Goal: Task Accomplishment & Management: Manage account settings

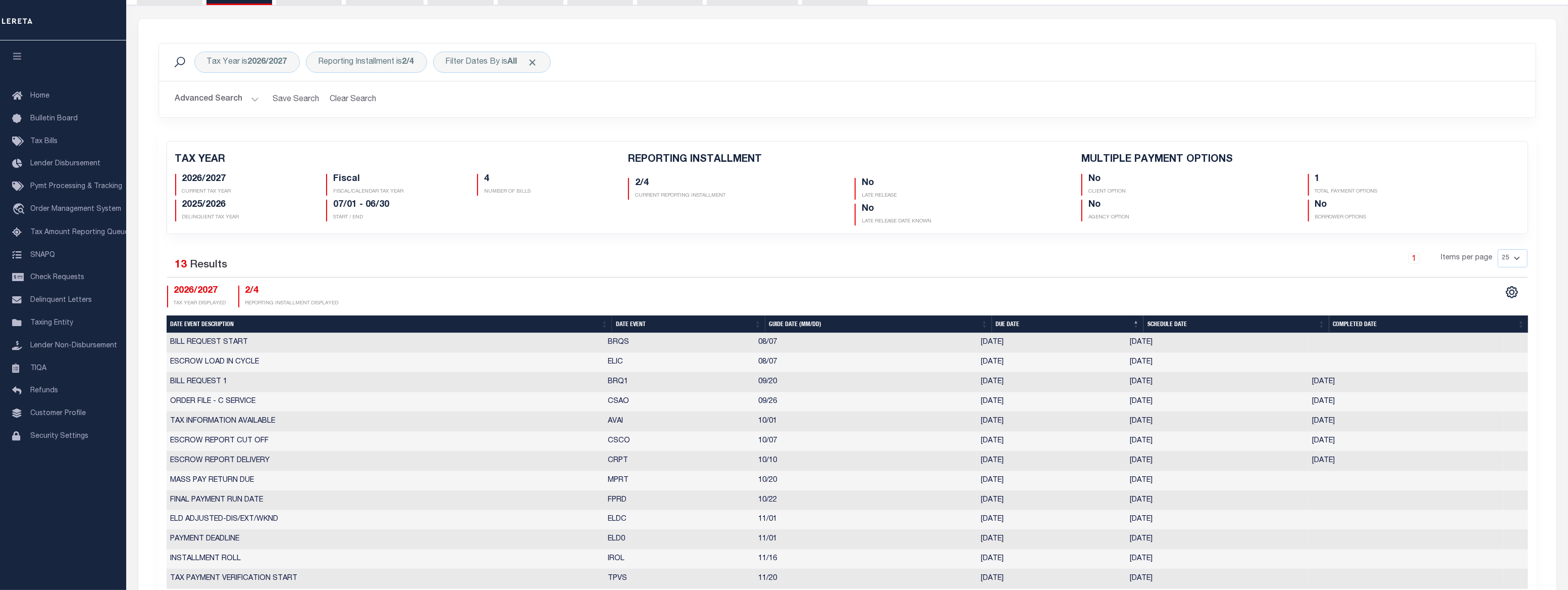
scroll to position [184, 0]
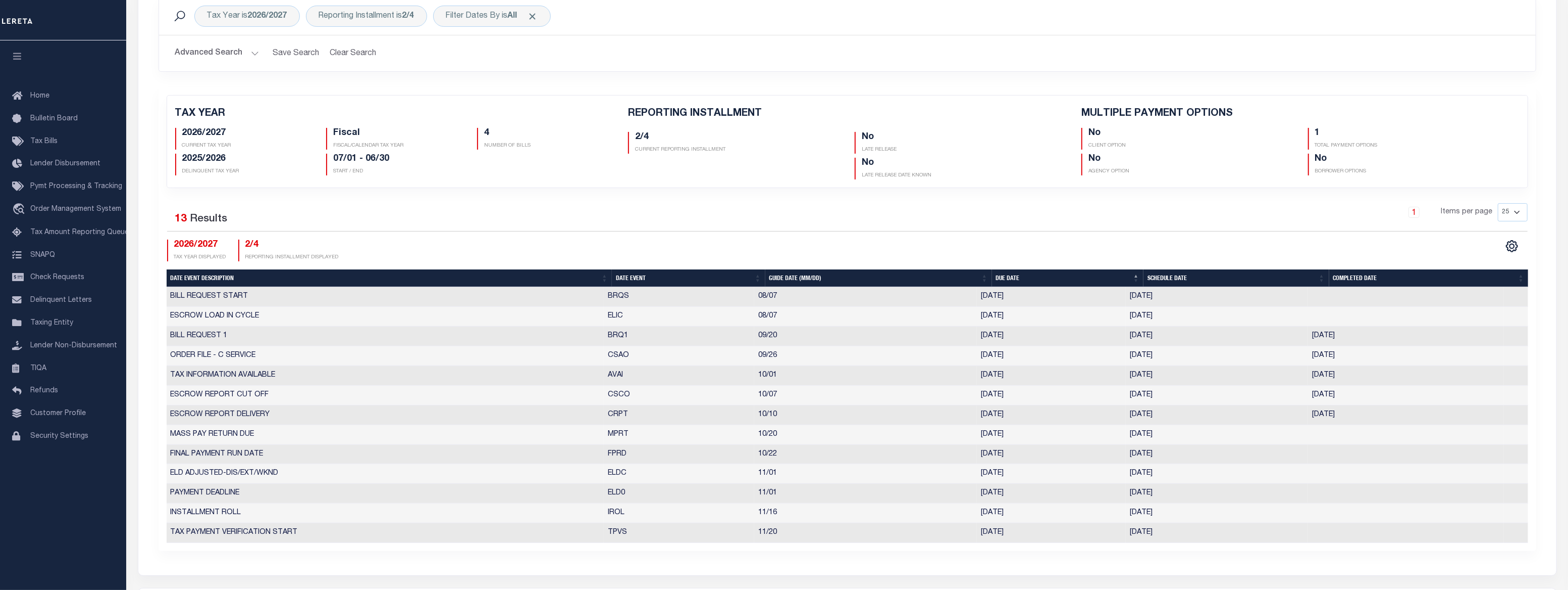
click at [1416, 210] on link "1" at bounding box center [1415, 212] width 11 height 11
click at [1415, 212] on link "1" at bounding box center [1415, 212] width 11 height 11
click at [1429, 214] on div "1" at bounding box center [1414, 212] width 39 height 11
click at [1422, 212] on li "1" at bounding box center [1414, 212] width 15 height 11
click at [1504, 207] on select "25 50 125 150 175 200" at bounding box center [1513, 212] width 30 height 18
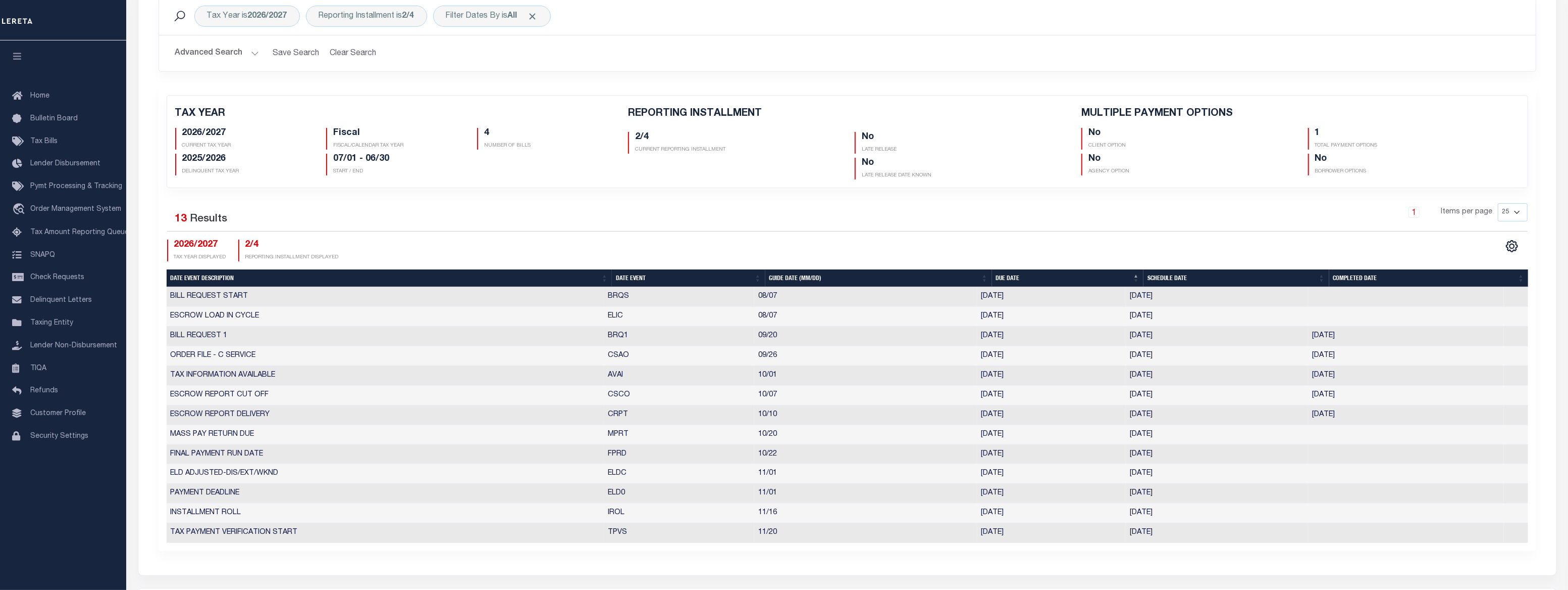
select select "200"
click at [1498, 203] on select "25 50 125 150 175 200" at bounding box center [1513, 212] width 30 height 18
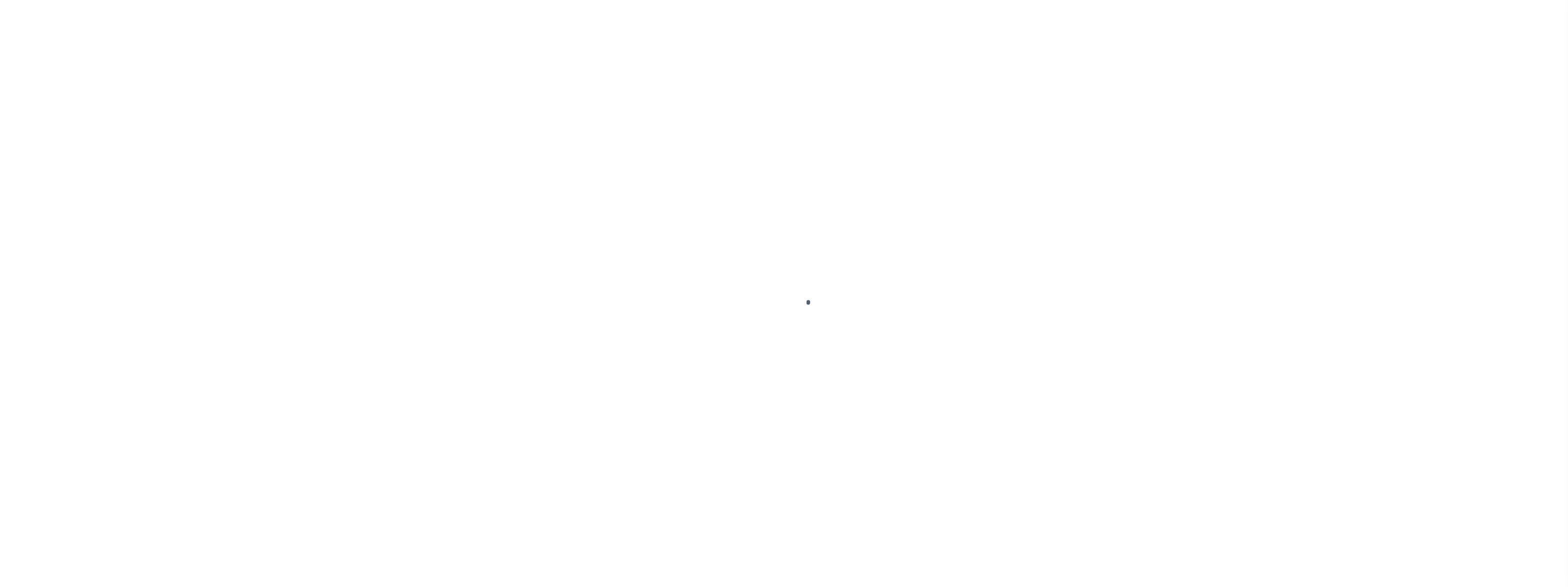
select select
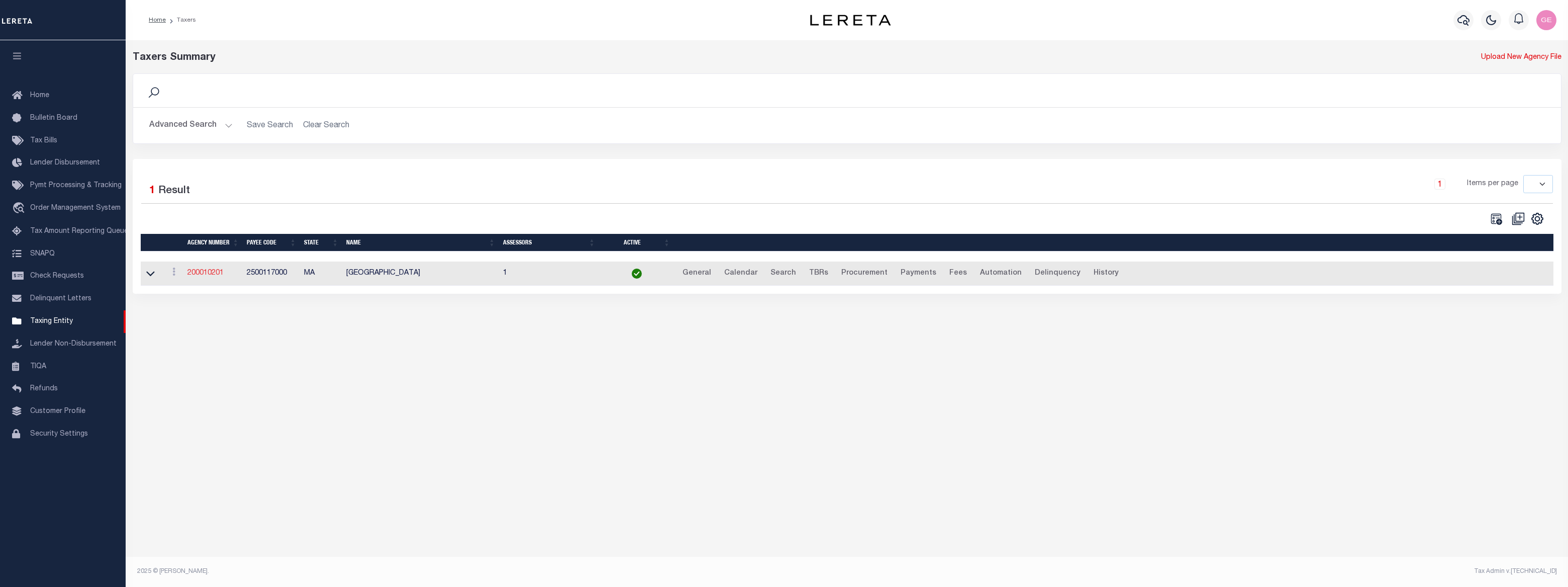
click at [195, 273] on link "200010201" at bounding box center [205, 273] width 36 height 7
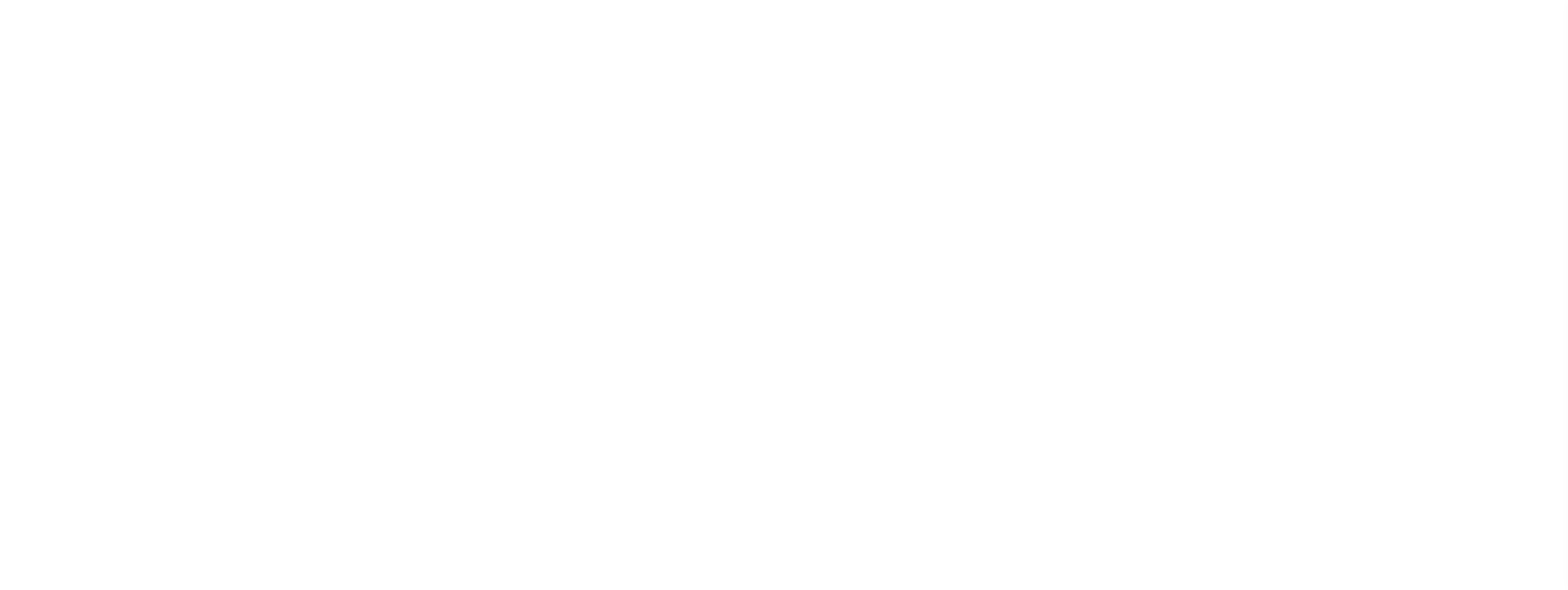
select select
checkbox input "false"
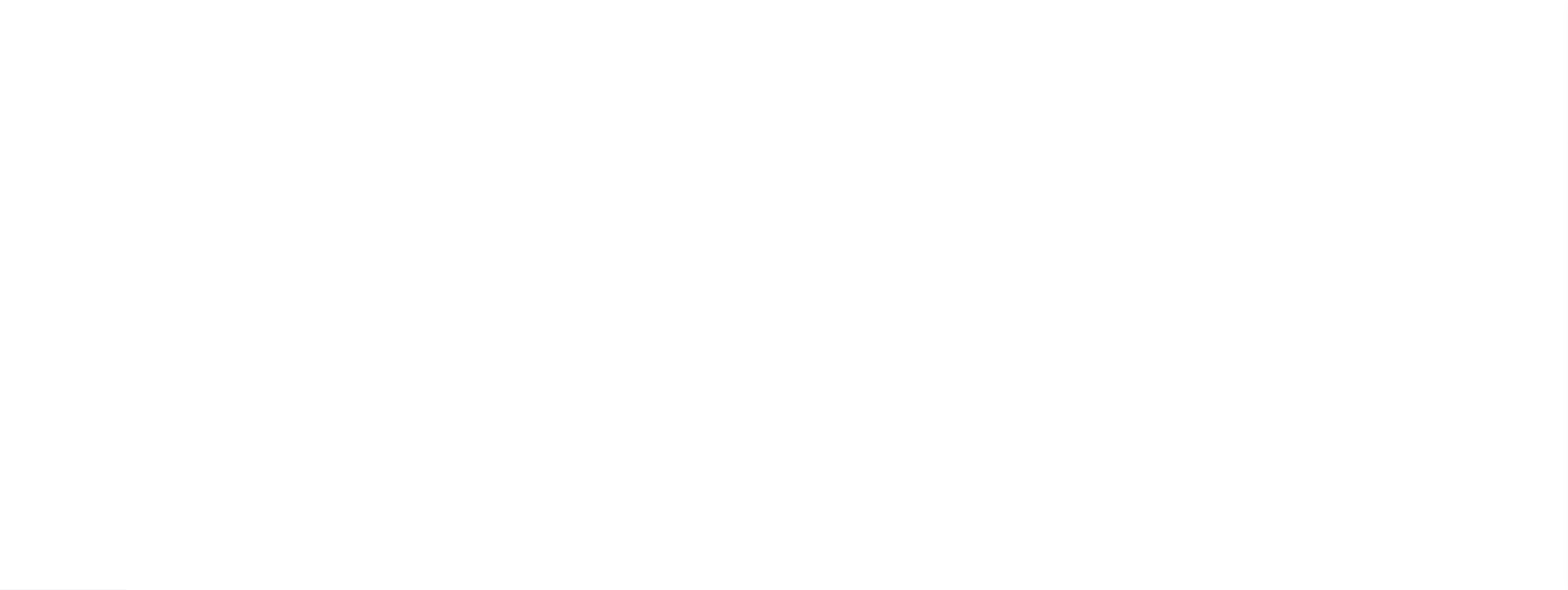
checkbox input "false"
checkbox input "true"
type input "2500117000"
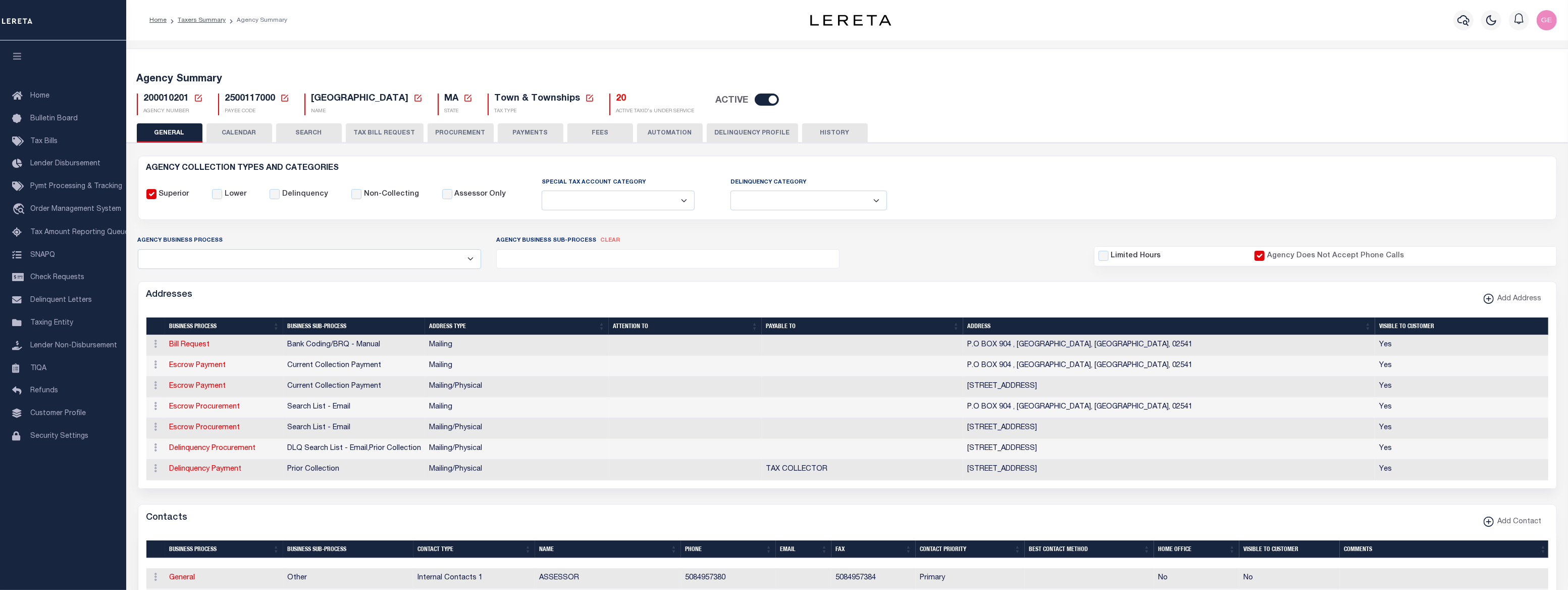
click at [256, 129] on button "CALENDAR" at bounding box center [239, 132] width 65 height 19
select select "200"
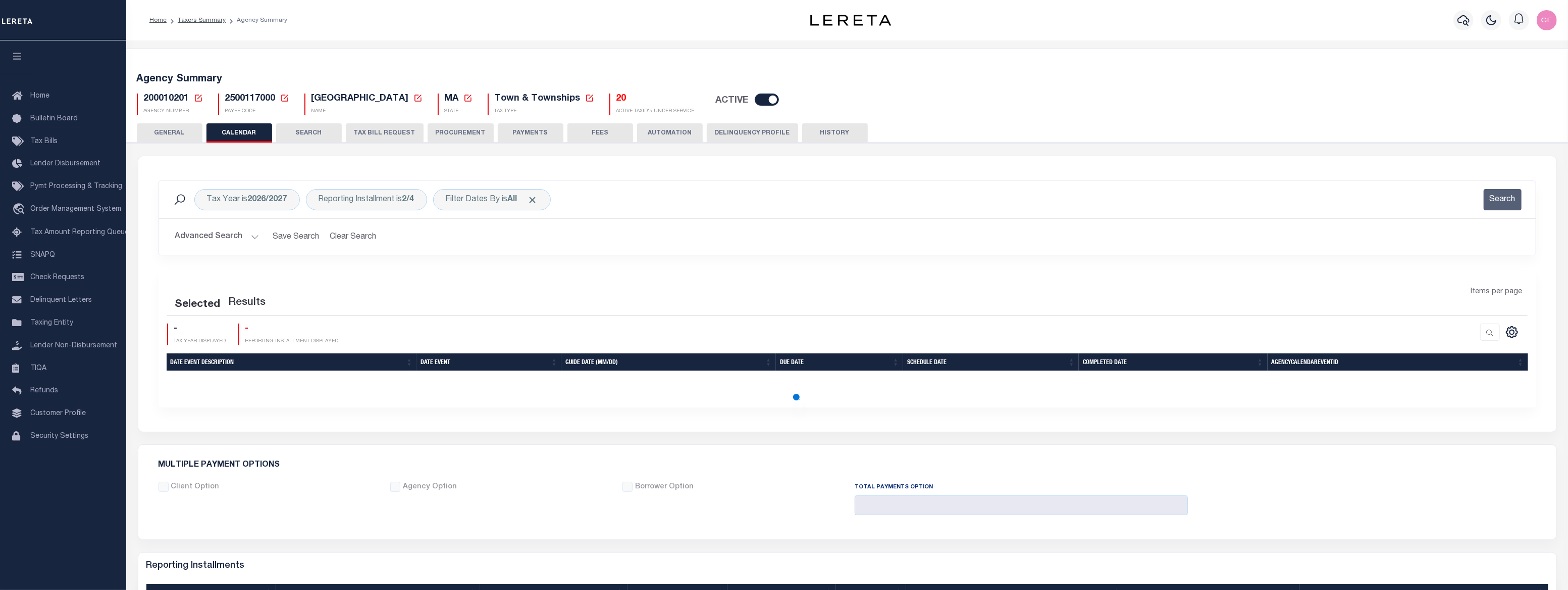
select select "200"
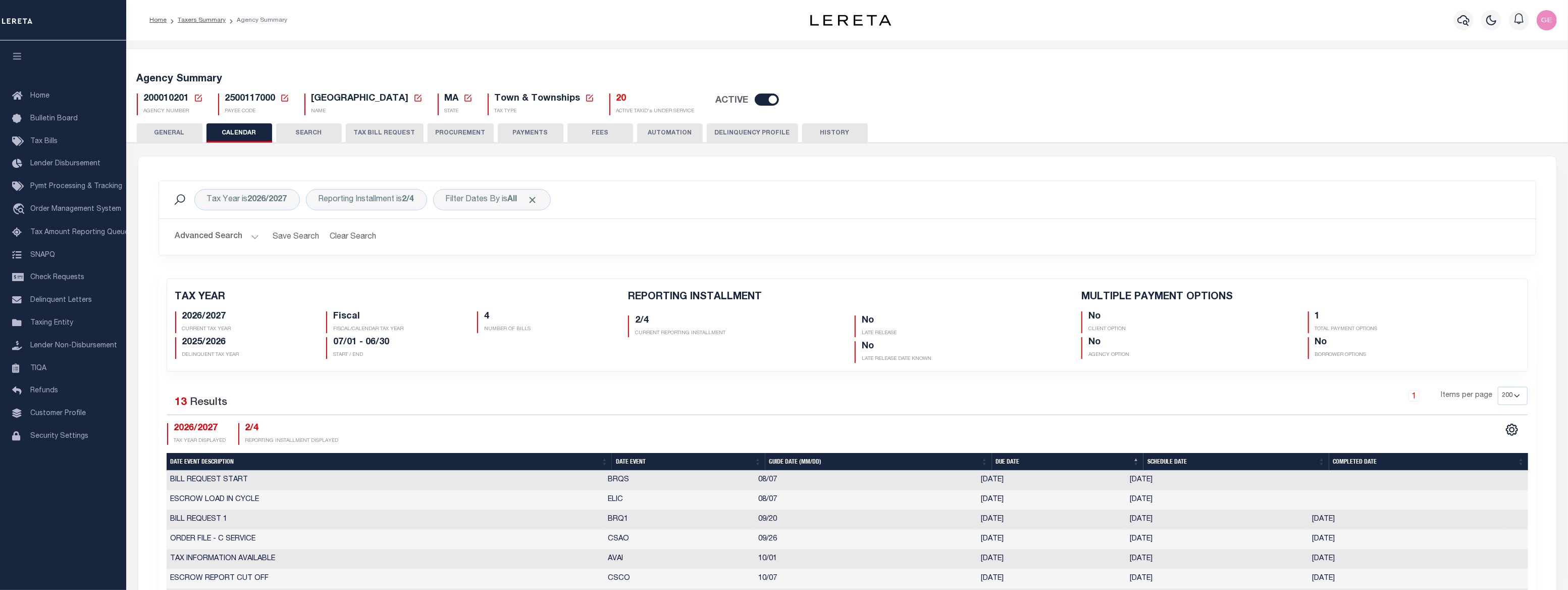
checkbox input "false"
type input "1"
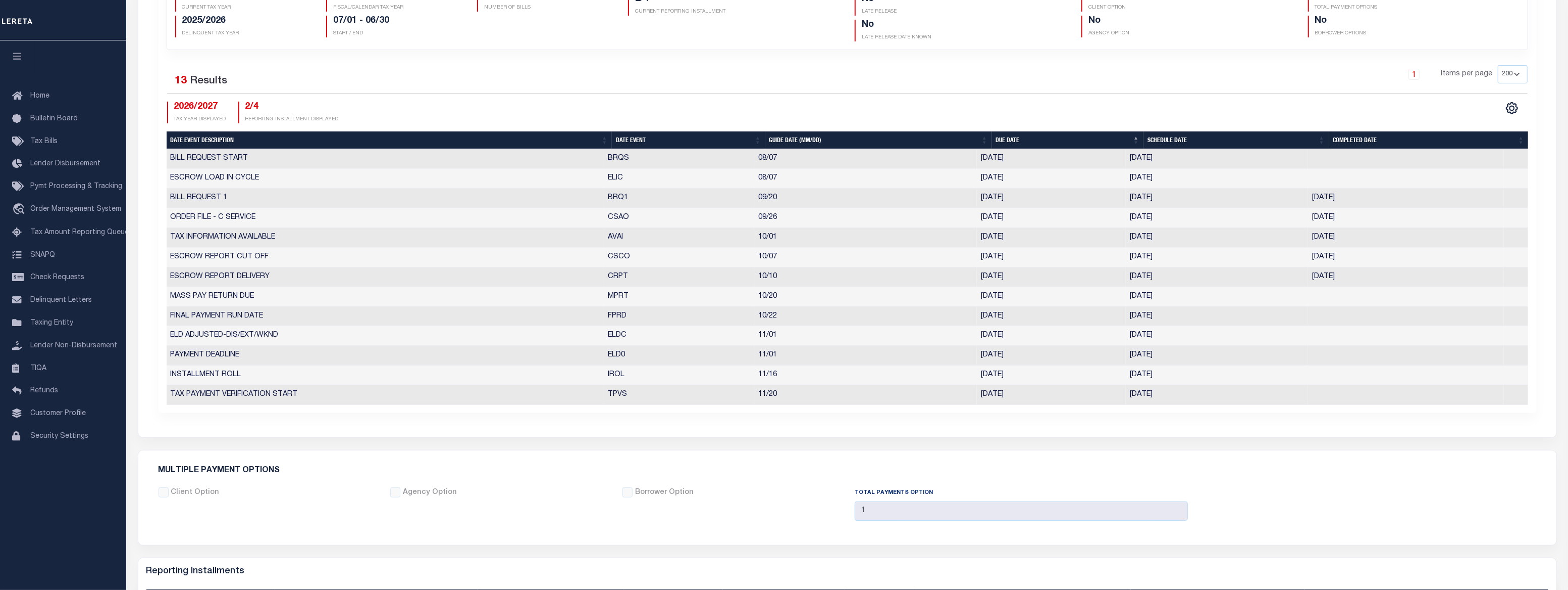
scroll to position [275, 0]
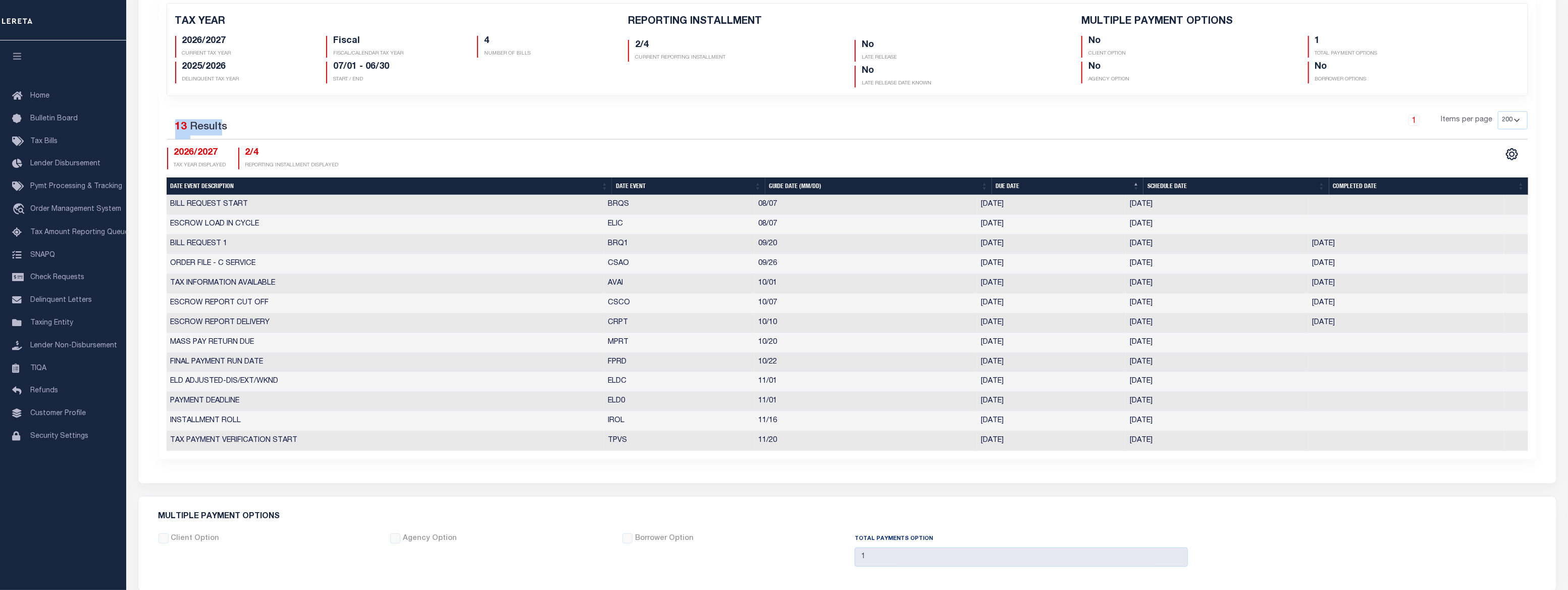
drag, startPoint x: 175, startPoint y: 126, endPoint x: 235, endPoint y: 132, distance: 60.3
click at [227, 129] on div "Selected 13 Results" at bounding box center [331, 125] width 328 height 28
drag, startPoint x: 235, startPoint y: 132, endPoint x: 276, endPoint y: 144, distance: 42.7
click at [272, 143] on div "Selected 13 Results 1 Items per page 25 50 125 150 175 200 2026/2027 TAX YEAR D…" at bounding box center [848, 140] width 1377 height 58
